Goal: Task Accomplishment & Management: Manage account settings

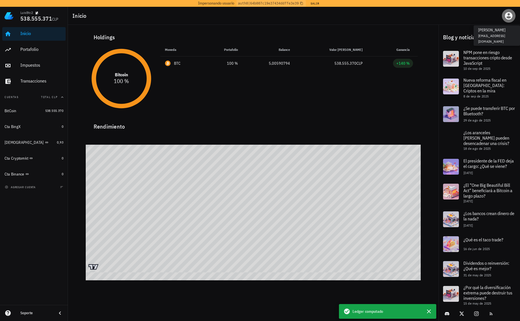
click at [512, 17] on icon "button" at bounding box center [509, 16] width 8 height 8
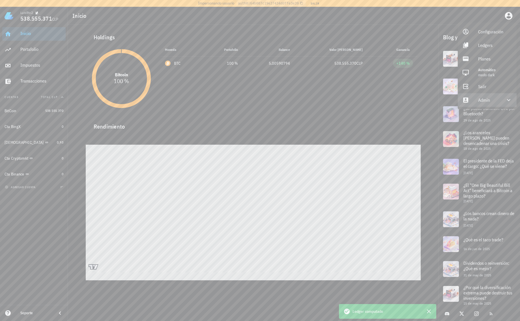
click at [478, 100] on div "Admin" at bounding box center [488, 99] width 20 height 11
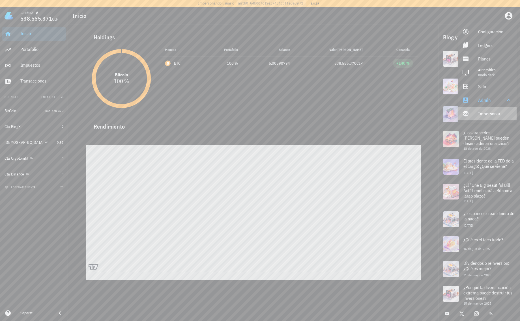
click at [476, 117] on link "Impersonar" at bounding box center [487, 114] width 59 height 14
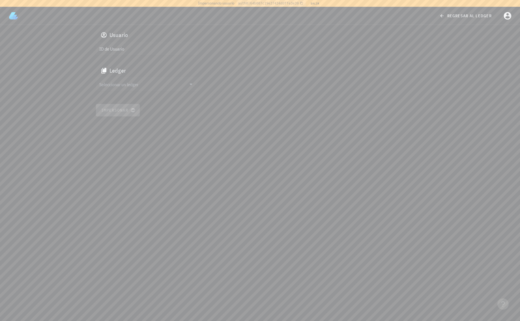
click at [153, 43] on div "ID de Usuario" at bounding box center [147, 49] width 102 height 14
paste input "auth0|67f71d0f34f46de6a0578c28"
type input "auth0|67f71d0f34f46de6a0578c28"
click at [133, 82] on input "text" at bounding box center [142, 84] width 87 height 9
drag, startPoint x: 126, startPoint y: 89, endPoint x: 120, endPoint y: 100, distance: 13.0
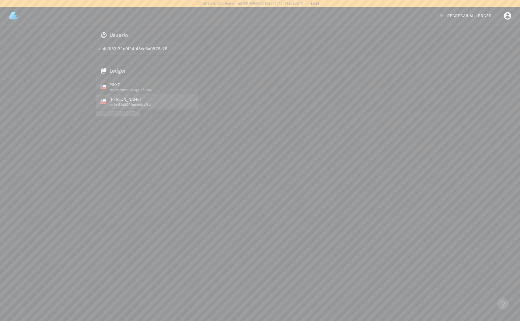
click at [120, 100] on div "MEXC cm9ey9rps019q64gej3f3lbs4 Carlos Herrera Ochoa cm9aof3al0044muye8gq4tptr" at bounding box center [147, 94] width 102 height 34
click at [120, 100] on div "[PERSON_NAME]" at bounding box center [151, 99] width 84 height 5
click at [116, 111] on span "Impersonar" at bounding box center [117, 110] width 33 height 5
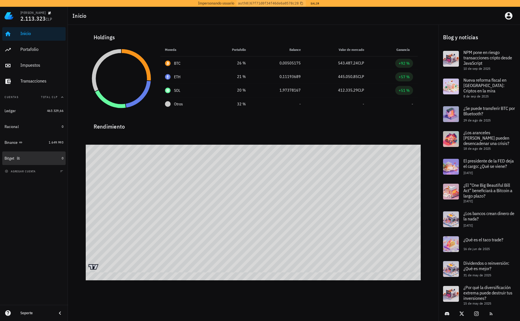
click at [33, 157] on div "Bitget" at bounding box center [32, 158] width 55 height 5
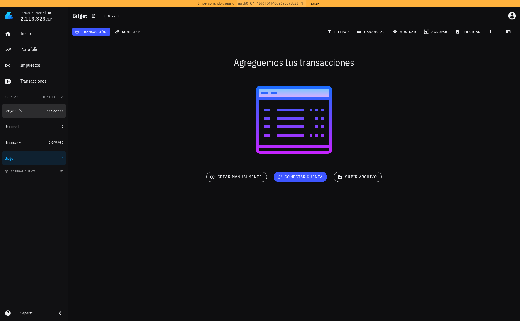
click at [42, 109] on div "Ledger" at bounding box center [25, 110] width 40 height 5
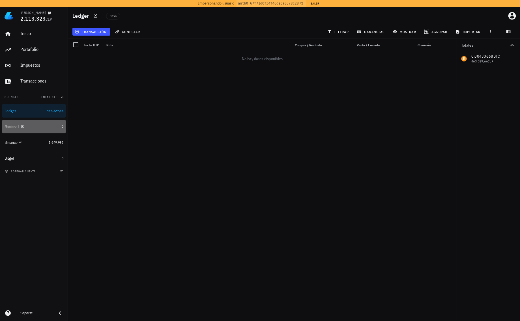
click at [35, 130] on div "Racional" at bounding box center [32, 127] width 55 height 12
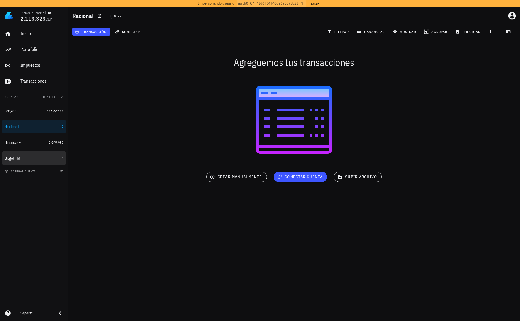
click at [38, 163] on div "Bitget" at bounding box center [32, 158] width 55 height 12
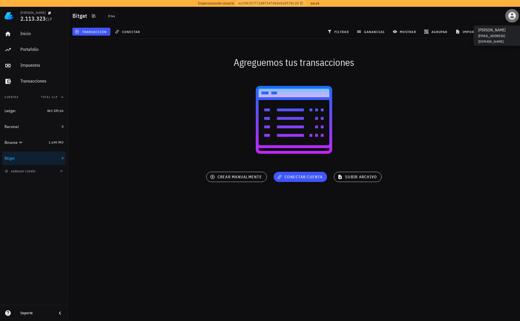
click at [508, 18] on icon "button" at bounding box center [511, 15] width 9 height 9
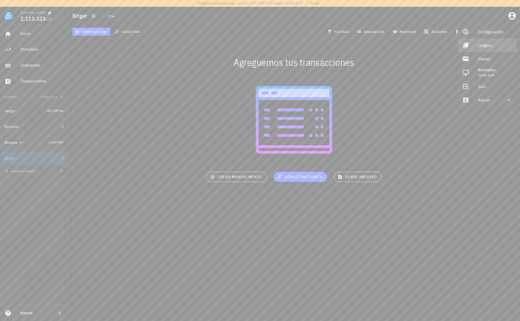
click at [487, 45] on div "Ledgers" at bounding box center [495, 45] width 34 height 11
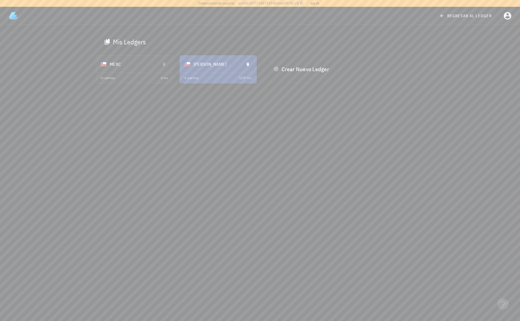
click at [199, 63] on div "[PERSON_NAME]" at bounding box center [216, 64] width 46 height 15
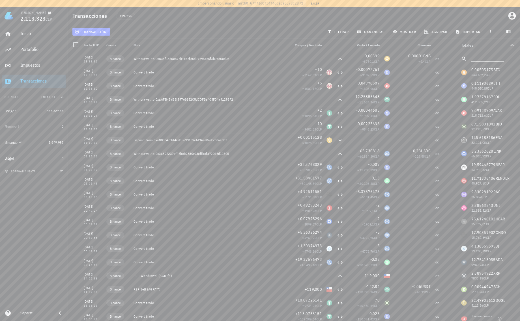
click at [396, 17] on div "Transacciones 1297 txs" at bounding box center [294, 16] width 452 height 18
click at [39, 156] on div "Bitget" at bounding box center [32, 158] width 55 height 5
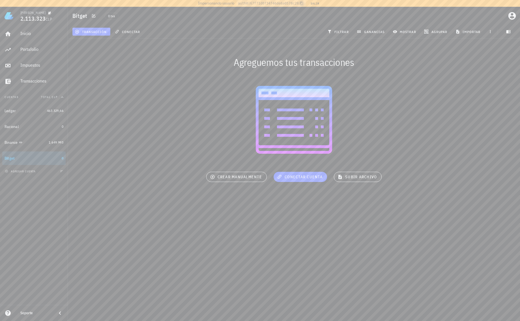
click at [303, 4] on icon "button" at bounding box center [301, 3] width 3 height 3
